Goal: Transaction & Acquisition: Purchase product/service

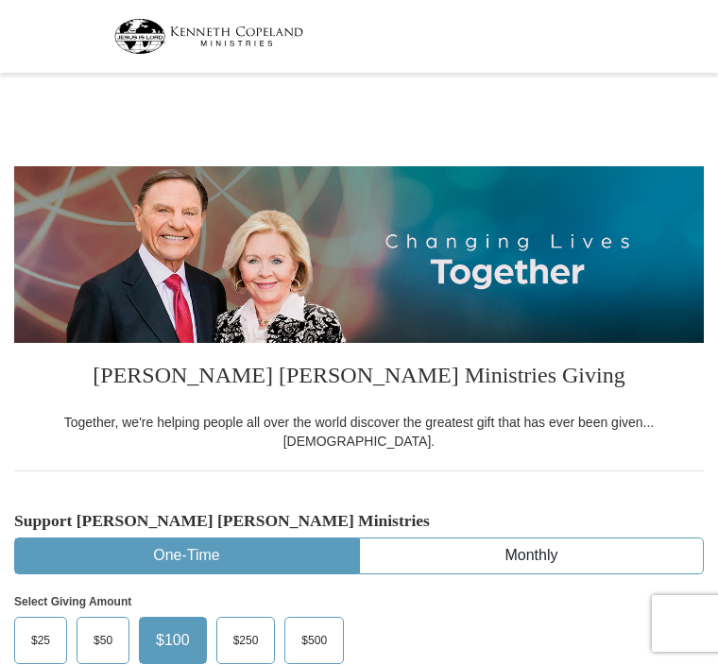
select select "FL"
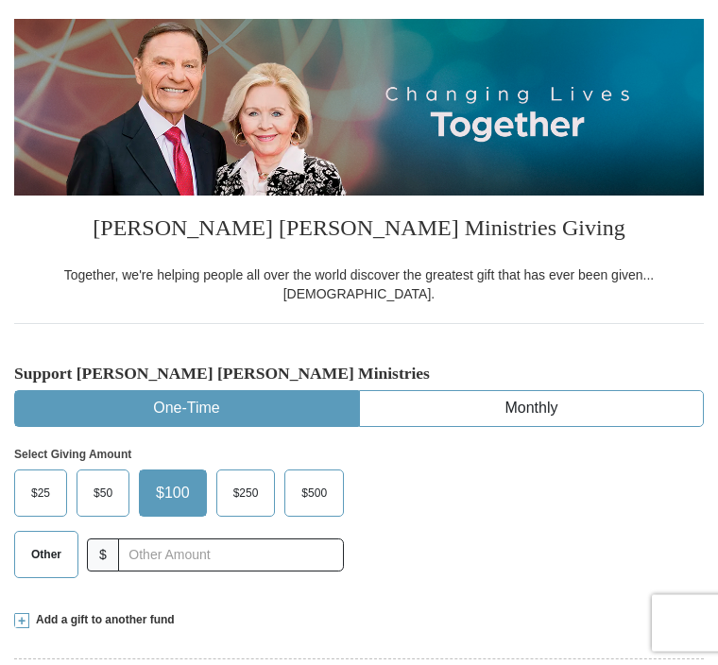
scroll to position [151, 0]
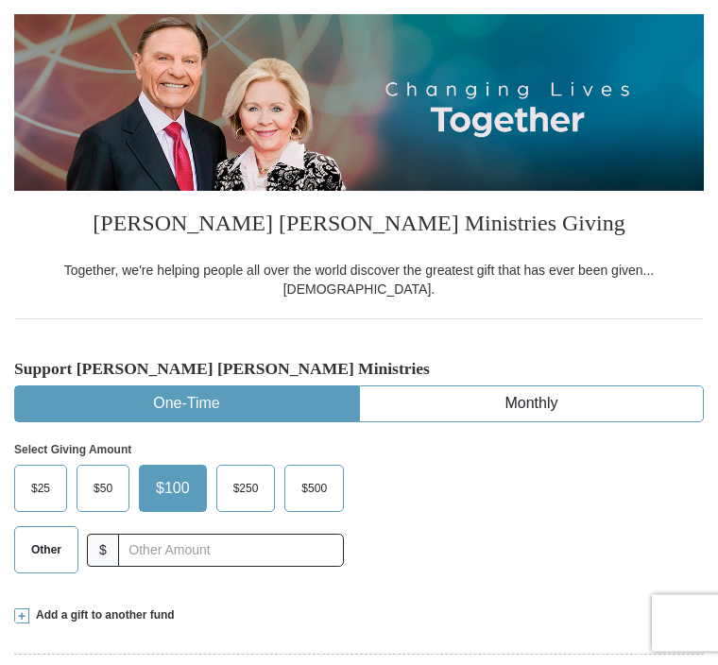
click at [61, 540] on span "Other" at bounding box center [46, 550] width 49 height 28
click at [0, 0] on input "Other" at bounding box center [0, 0] width 0 height 0
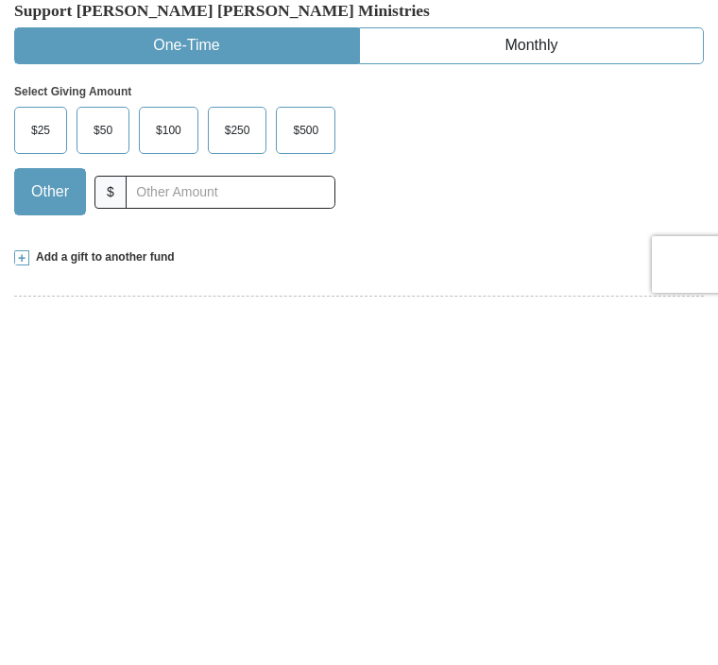
click at [26, 609] on span at bounding box center [21, 616] width 15 height 15
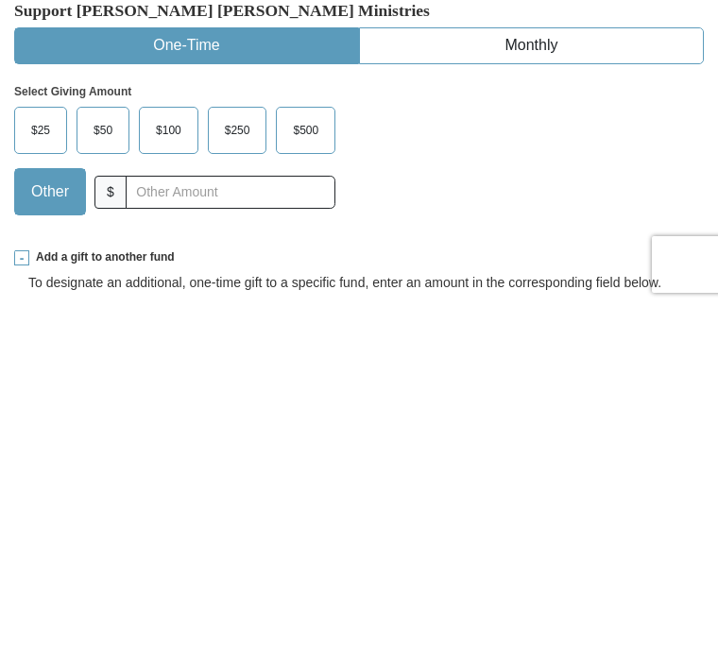
scroll to position [511, 0]
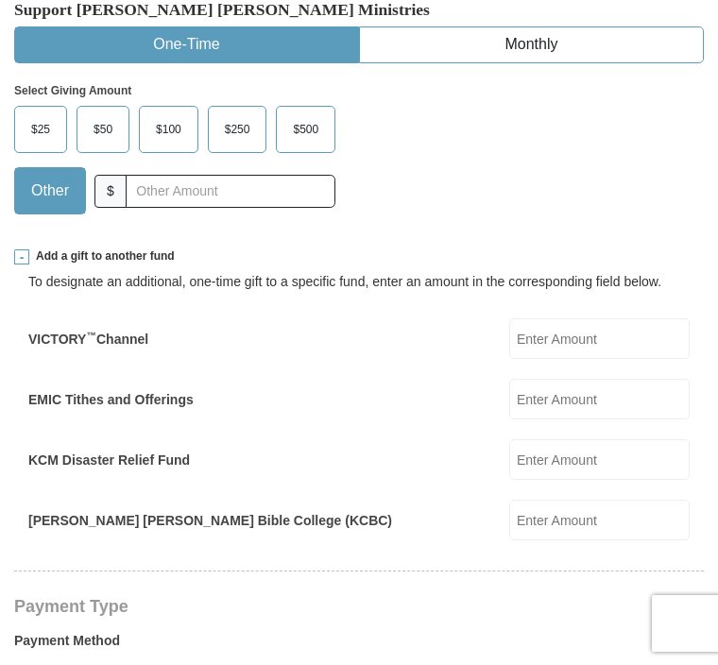
click at [622, 441] on input "KCM Disaster Relief Fund" at bounding box center [599, 459] width 180 height 41
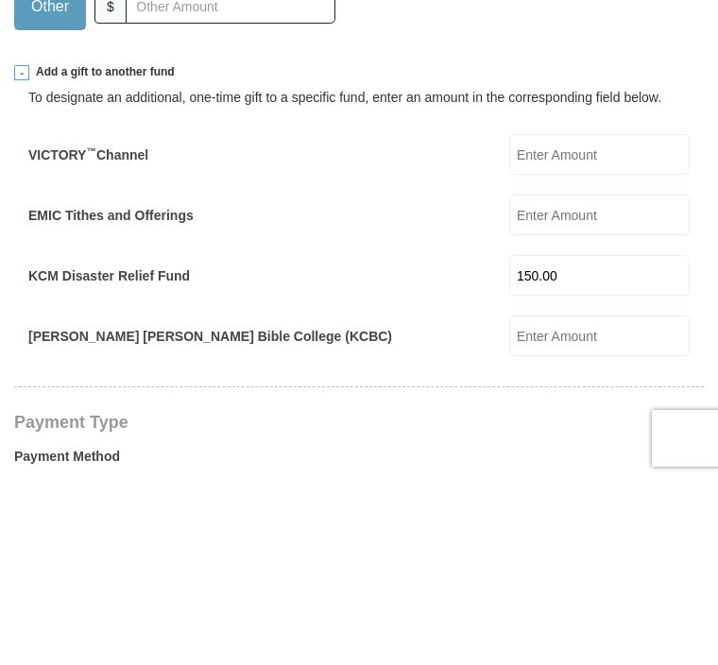
type input "150.00"
click at [633, 380] on input "EMIC Tithes and Offerings" at bounding box center [599, 400] width 180 height 41
type input "138.00"
click at [433, 440] on div "KCM Disaster Relief Fund 150.00 KCM Disaster Relief Fund Amount must be a valid…" at bounding box center [358, 460] width 661 height 41
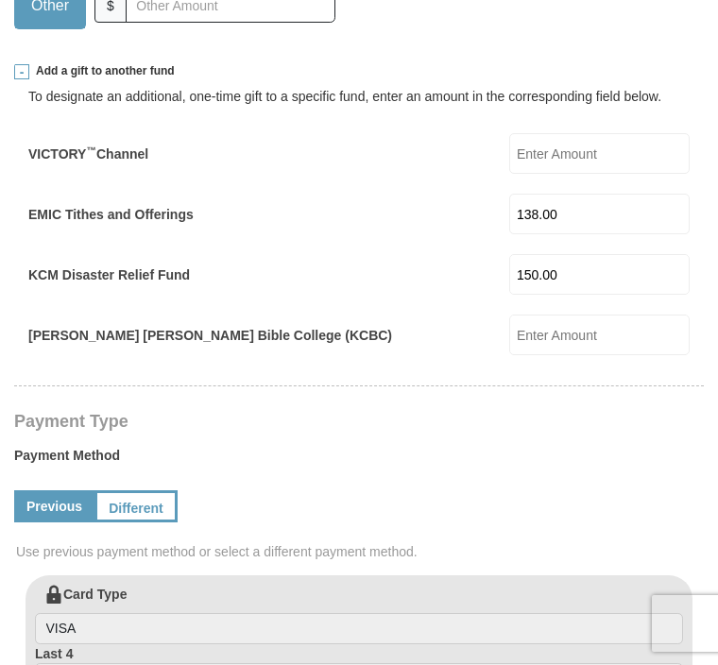
click at [146, 494] on link "Different" at bounding box center [135, 506] width 83 height 32
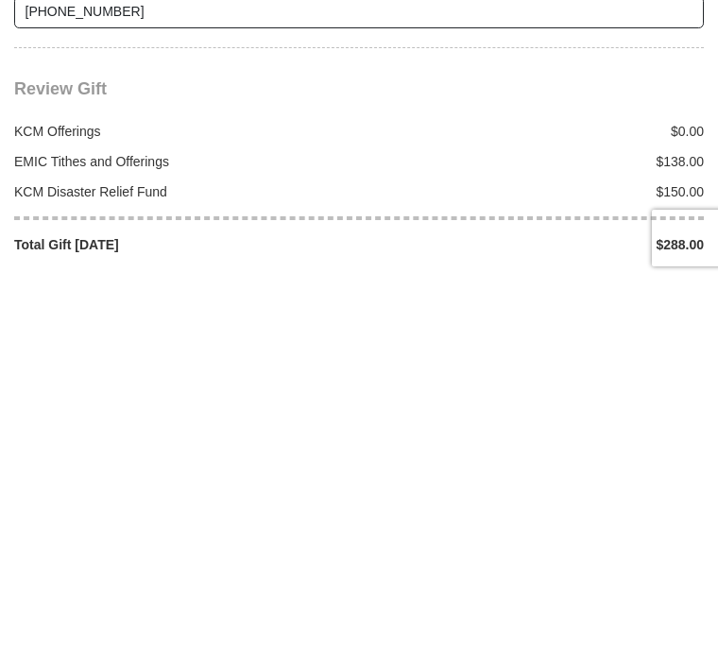
scroll to position [2069, 0]
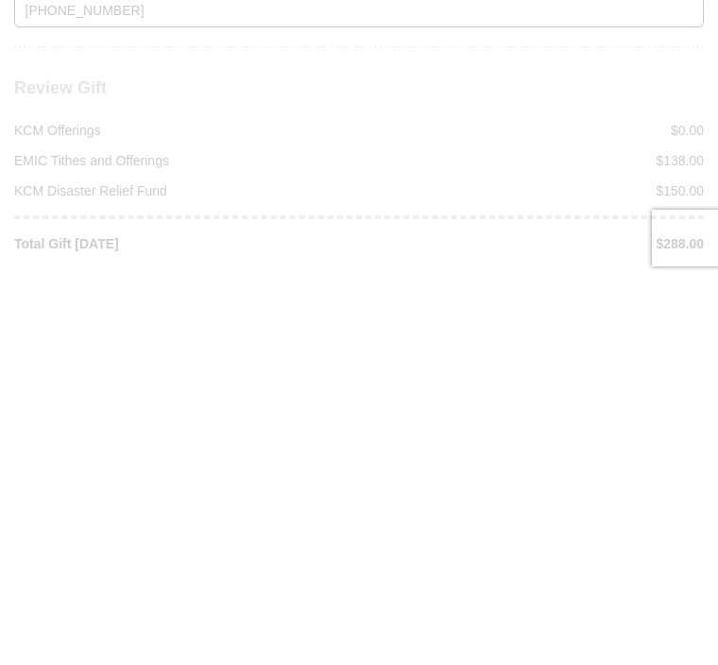
scroll to position [2455, 0]
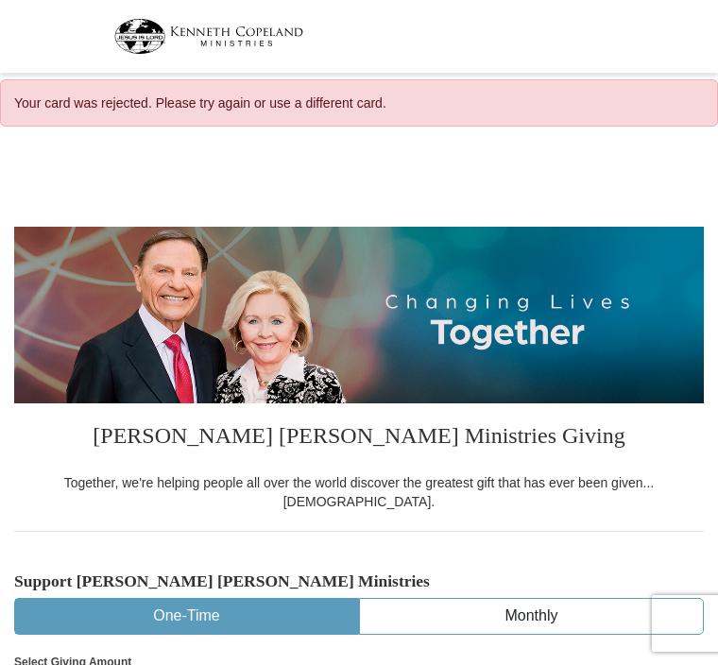
select select "FL"
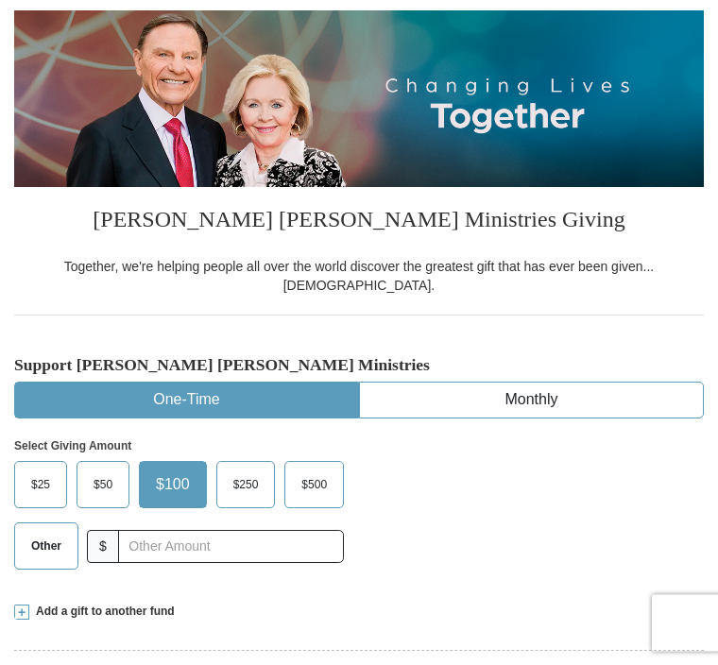
scroll to position [221, 0]
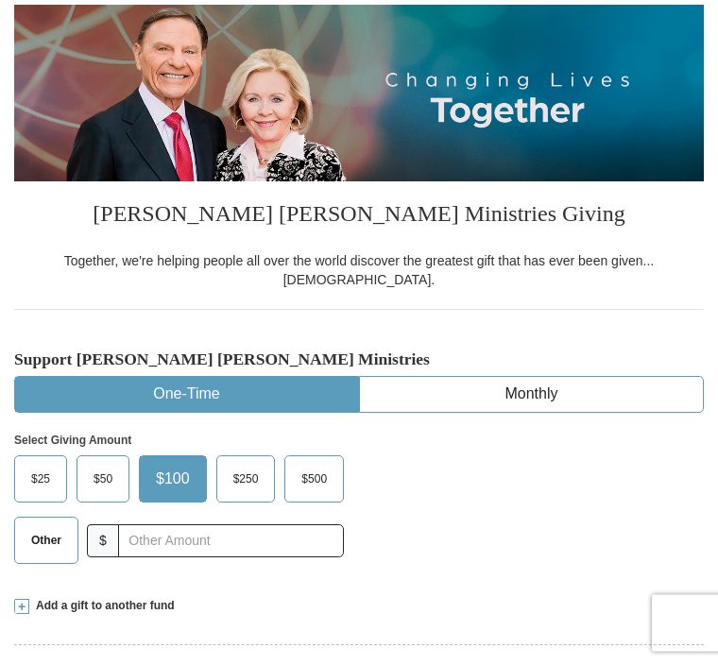
click at [56, 527] on span "Other" at bounding box center [46, 541] width 49 height 28
click at [0, 0] on input "Other" at bounding box center [0, 0] width 0 height 0
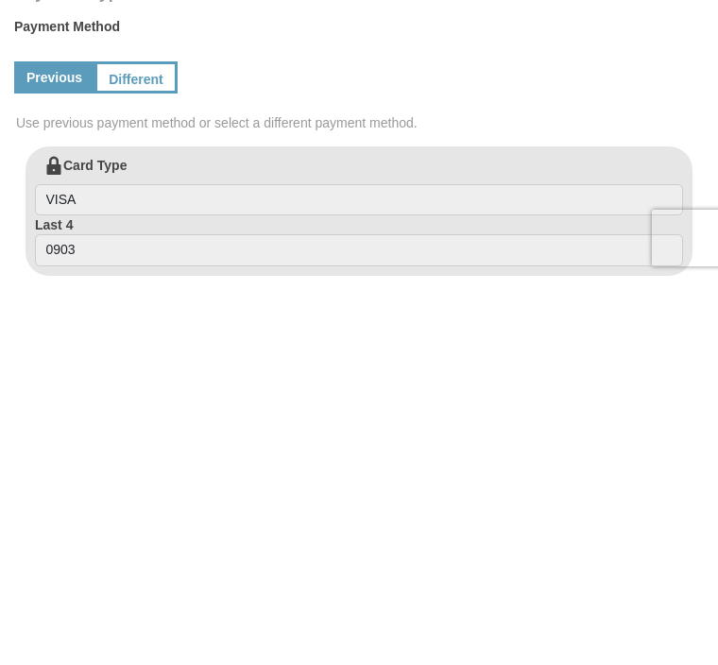
scroll to position [567, 0]
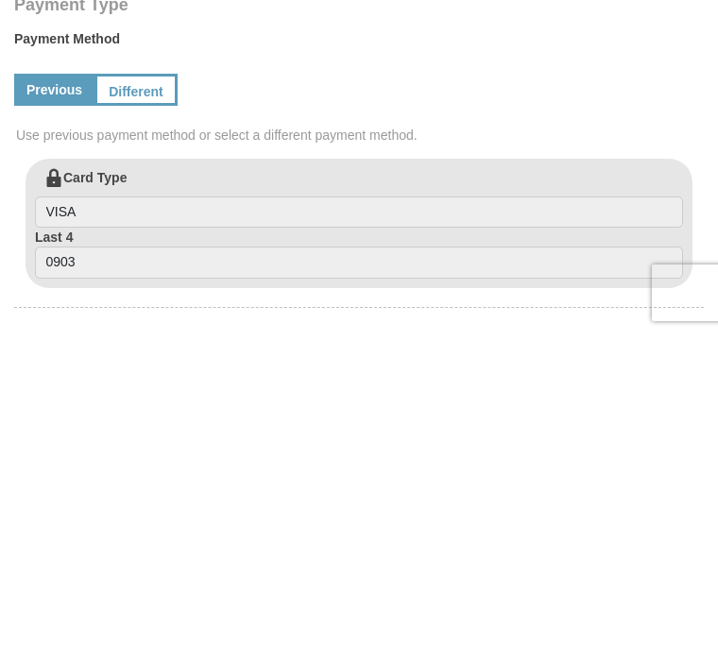
click at [148, 404] on link "Different" at bounding box center [135, 420] width 83 height 32
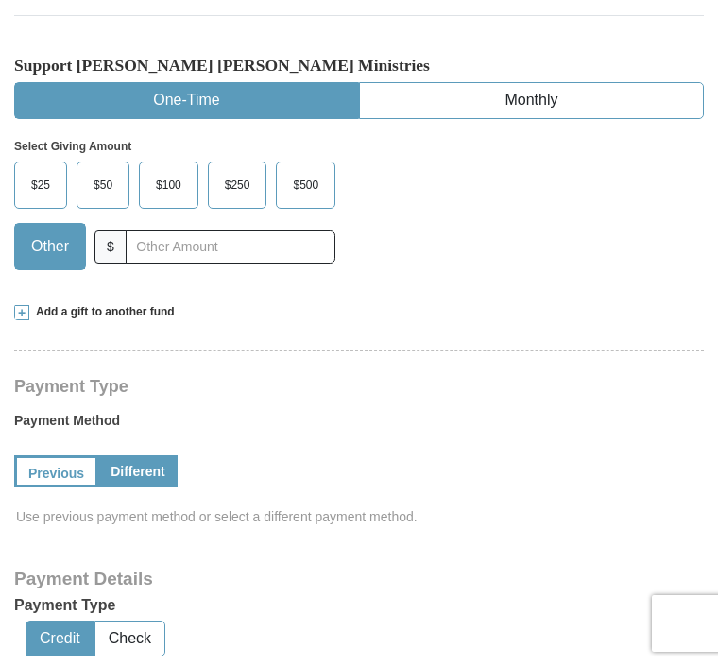
scroll to position [516, 0]
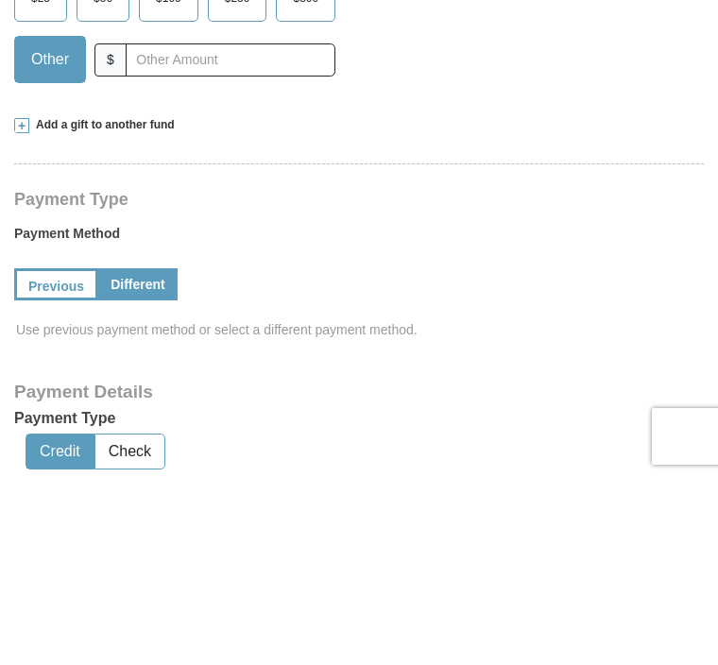
click at [36, 304] on span "Add a gift to another fund" at bounding box center [101, 312] width 145 height 16
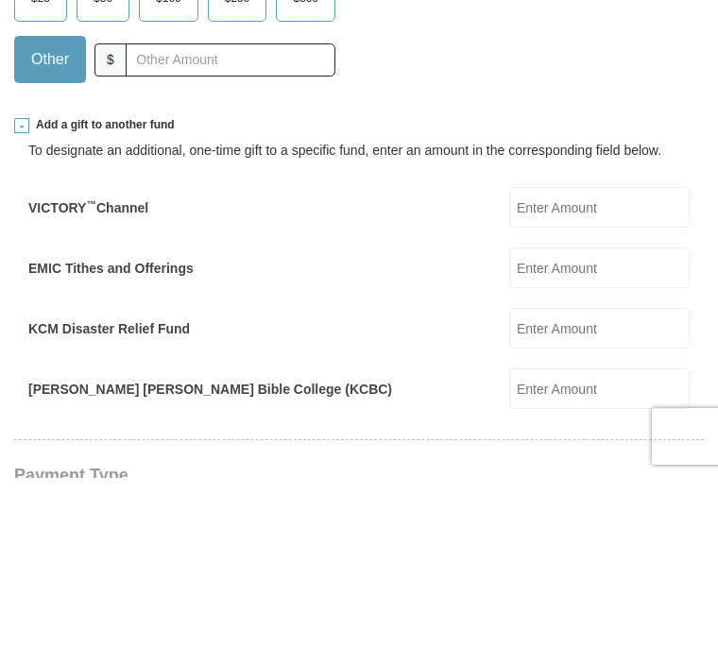
scroll to position [703, 0]
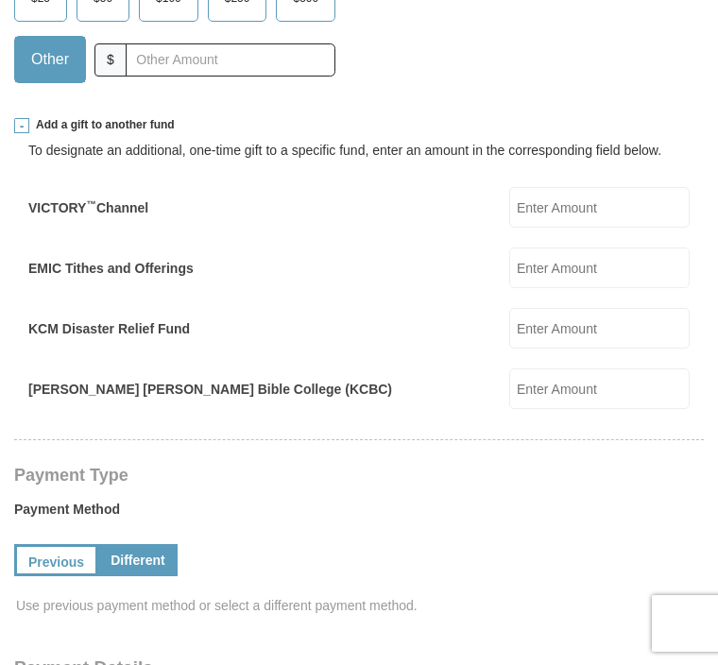
click at [613, 263] on input "EMIC Tithes and Offerings" at bounding box center [599, 267] width 180 height 41
type input "138.00"
click at [639, 318] on input "KCM Disaster Relief Fund" at bounding box center [599, 328] width 180 height 41
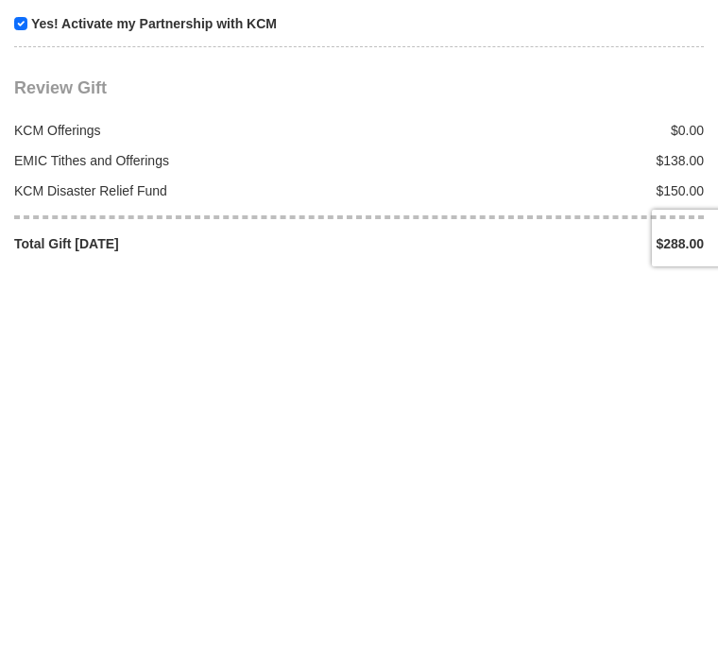
scroll to position [2314, 0]
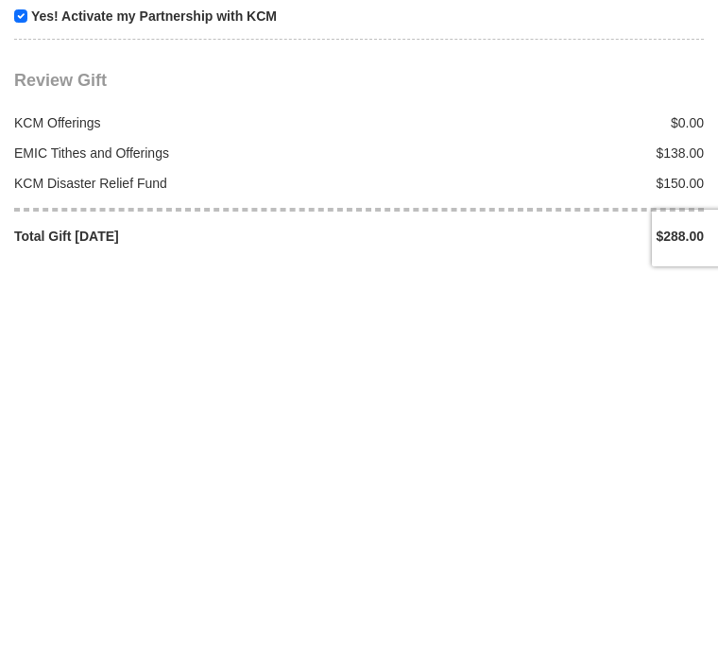
type input "150.00"
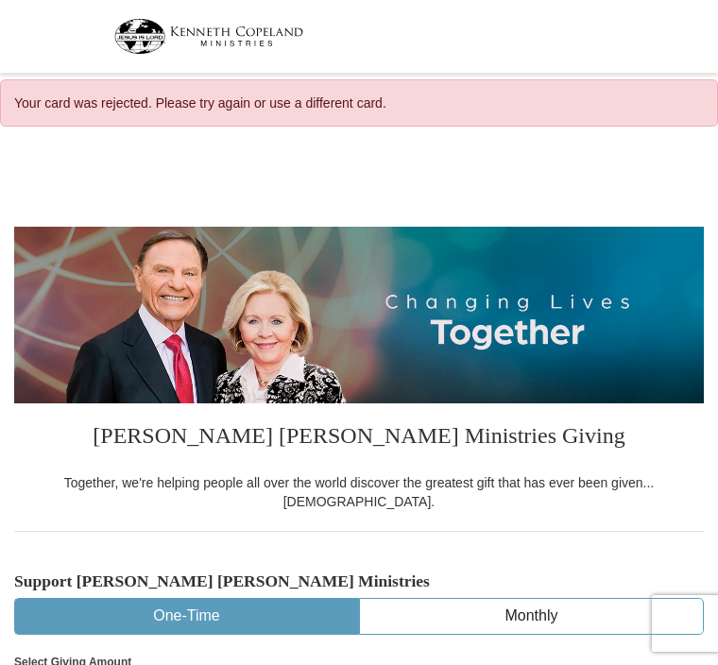
select select "FL"
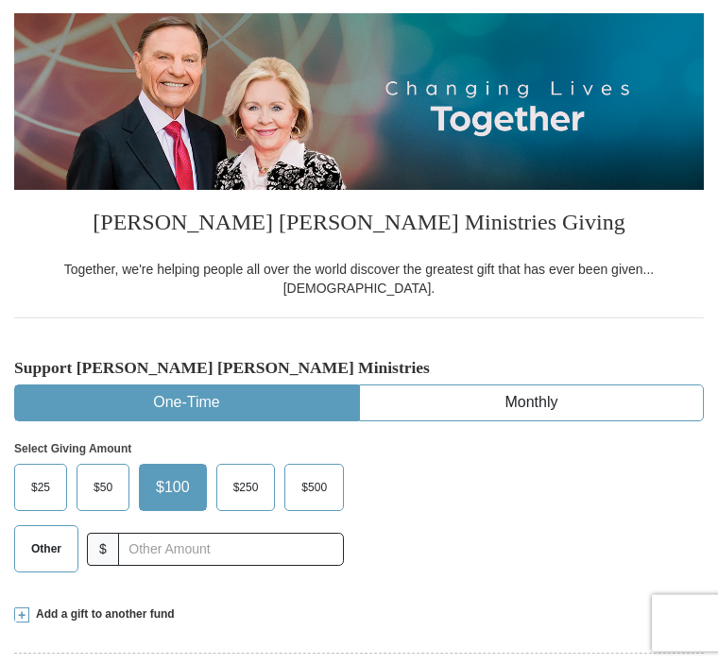
scroll to position [213, 0]
click at [46, 535] on span "Other" at bounding box center [46, 549] width 49 height 28
click at [0, 0] on input "Other" at bounding box center [0, 0] width 0 height 0
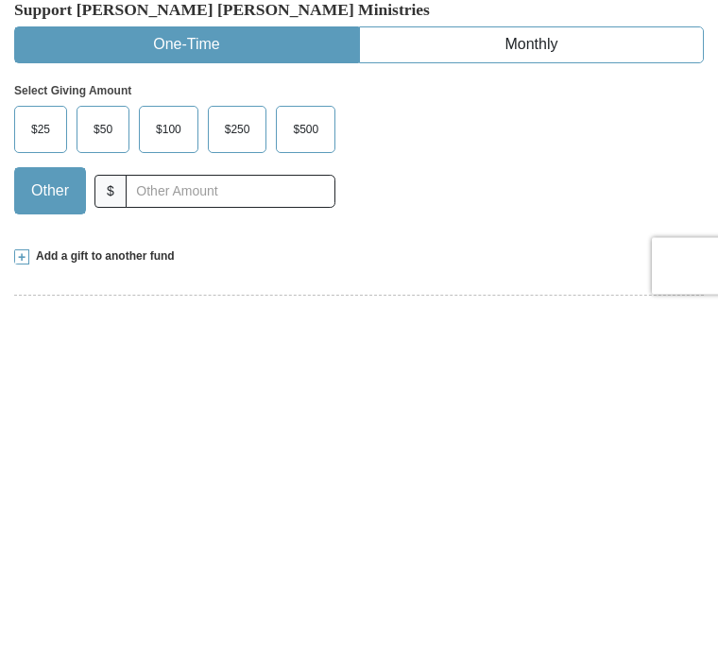
click at [22, 607] on span at bounding box center [21, 614] width 15 height 15
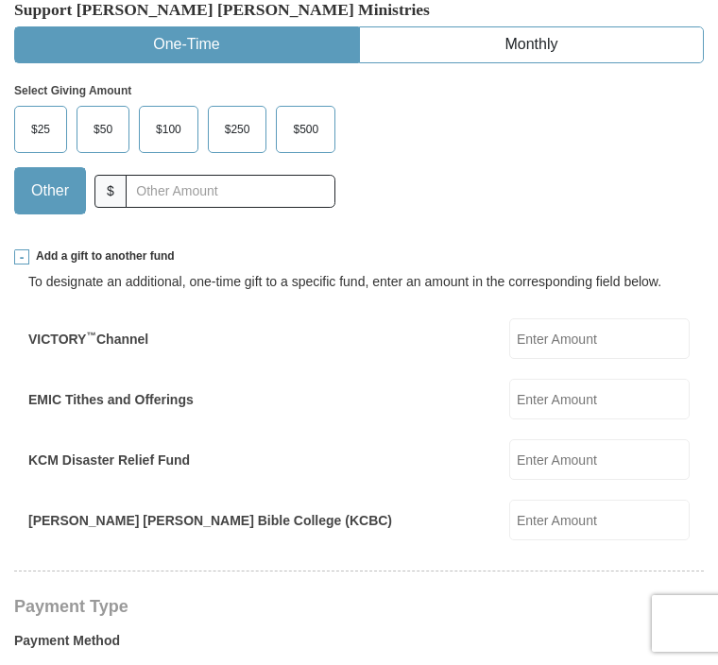
click at [629, 394] on input "EMIC Tithes and Offerings" at bounding box center [599, 399] width 180 height 41
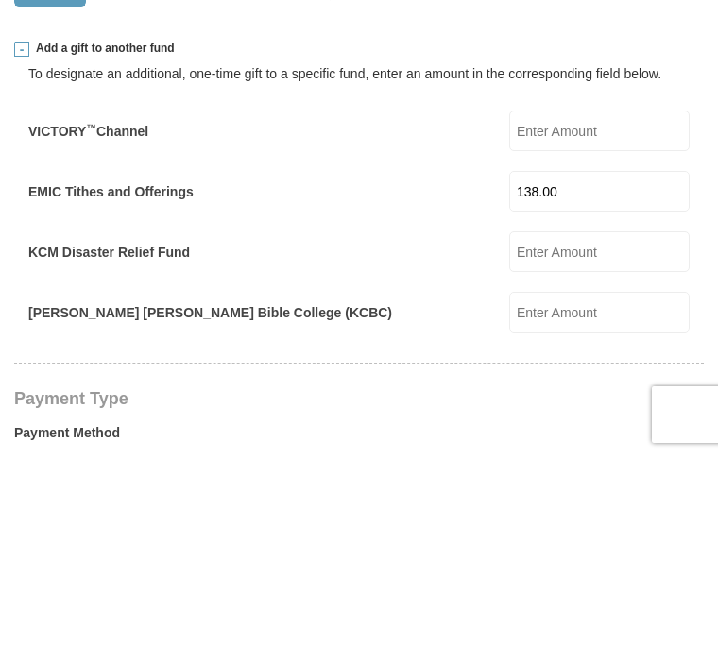
type input "138.00"
click at [624, 440] on input "KCM Disaster Relief Fund" at bounding box center [599, 460] width 180 height 41
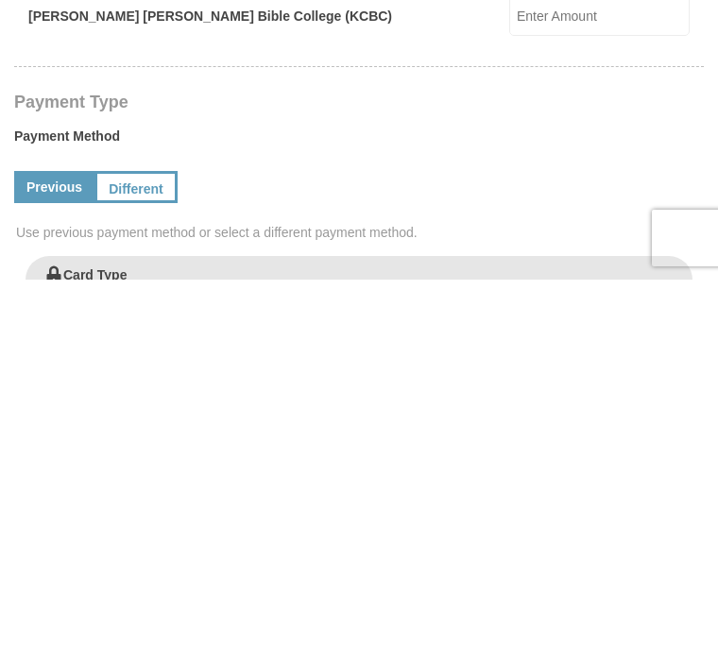
scroll to position [691, 0]
type input "150.00"
click at [145, 555] on link "Different" at bounding box center [135, 571] width 83 height 32
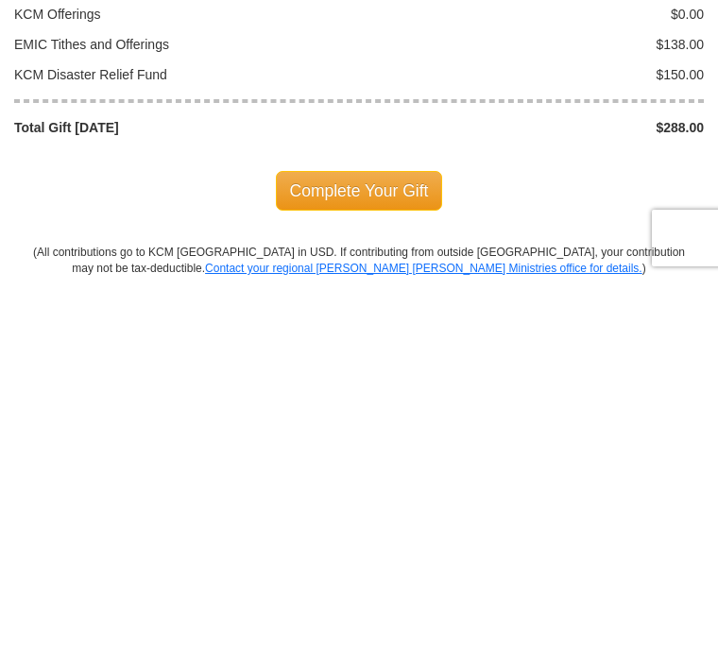
scroll to position [2456, 0]
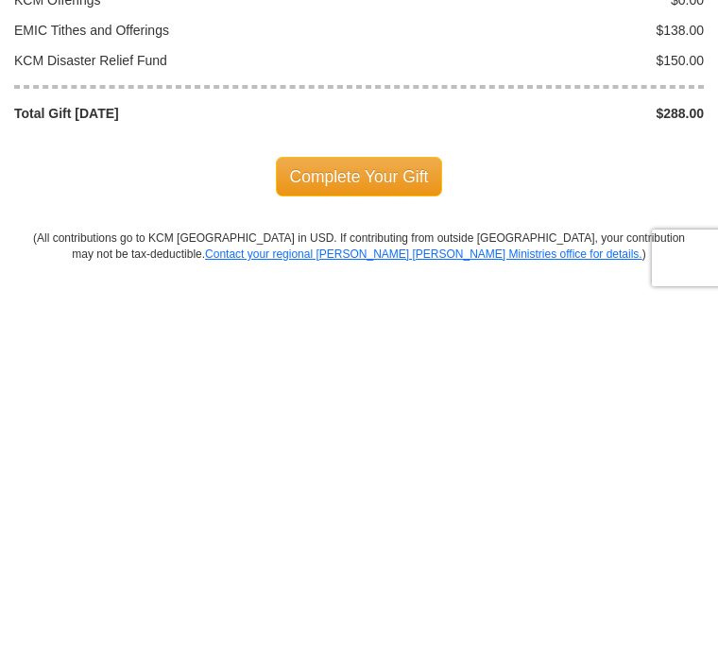
click at [375, 522] on span "Complete Your Gift" at bounding box center [359, 542] width 167 height 40
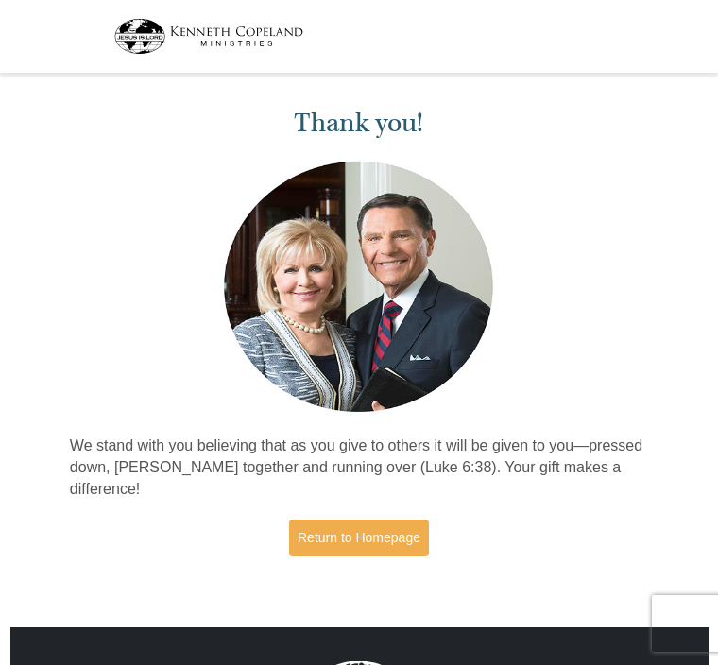
click at [374, 542] on link "Return to Homepage" at bounding box center [359, 537] width 140 height 37
